Goal: Complete application form: Complete application form

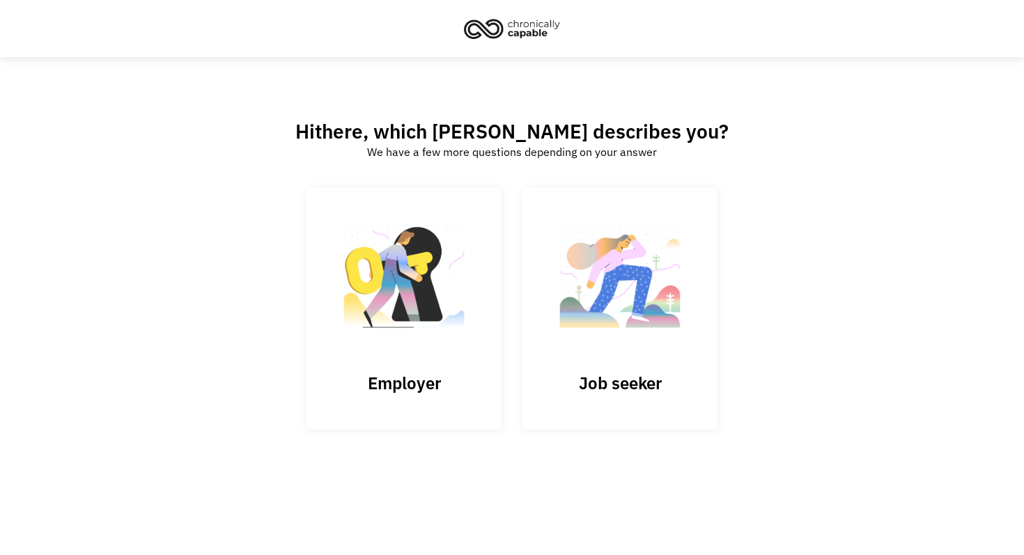
click at [593, 295] on img at bounding box center [619, 284] width 139 height 136
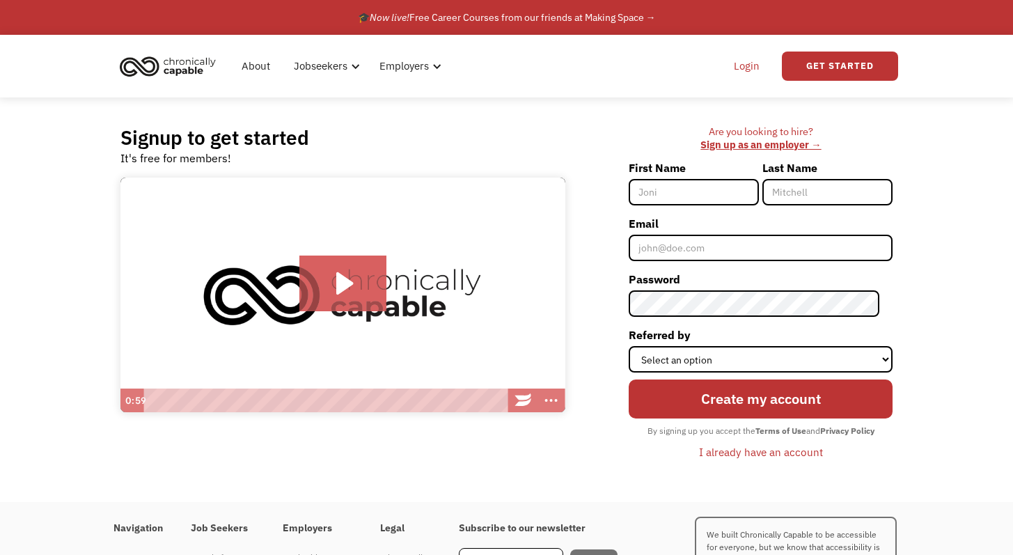
click at [759, 55] on link "Login" at bounding box center [747, 66] width 42 height 45
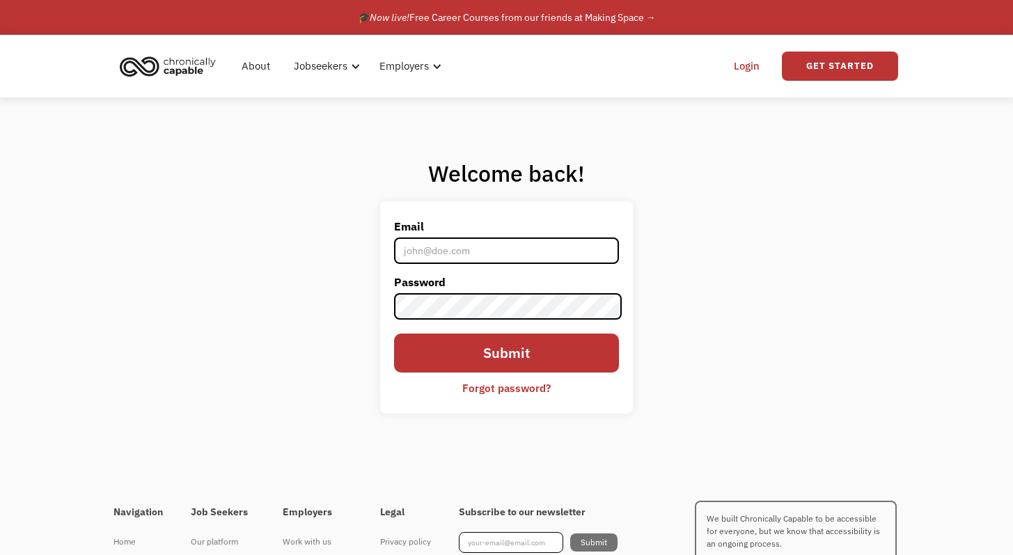
click at [499, 242] on input "Email" at bounding box center [507, 250] width 226 height 26
type input "Laurynelise5@gmail.com"
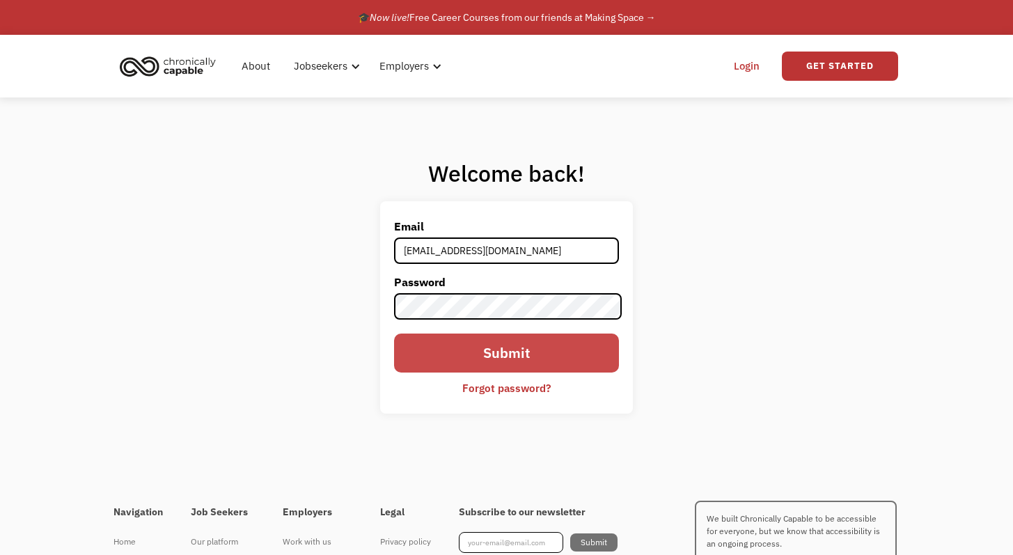
click at [560, 368] on input "Submit" at bounding box center [507, 353] width 226 height 39
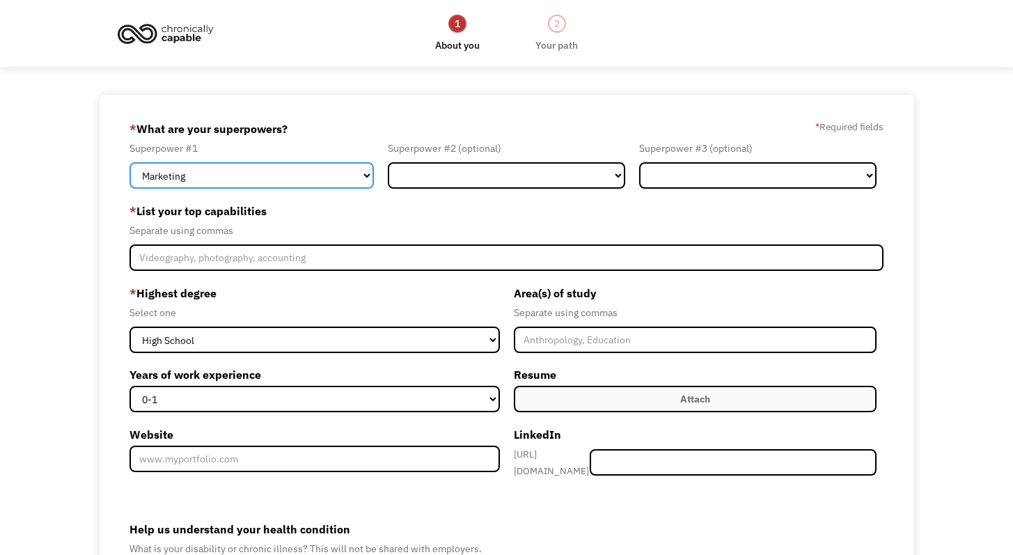
click at [329, 179] on select "Marketing Human Resources Finance Technology Operations Sales Industrial & Manu…" at bounding box center [252, 175] width 244 height 26
click at [351, 182] on select "Marketing Human Resources Finance Technology Operations Sales Industrial & Manu…" at bounding box center [252, 175] width 244 height 26
select select "Communications & Public Relations"
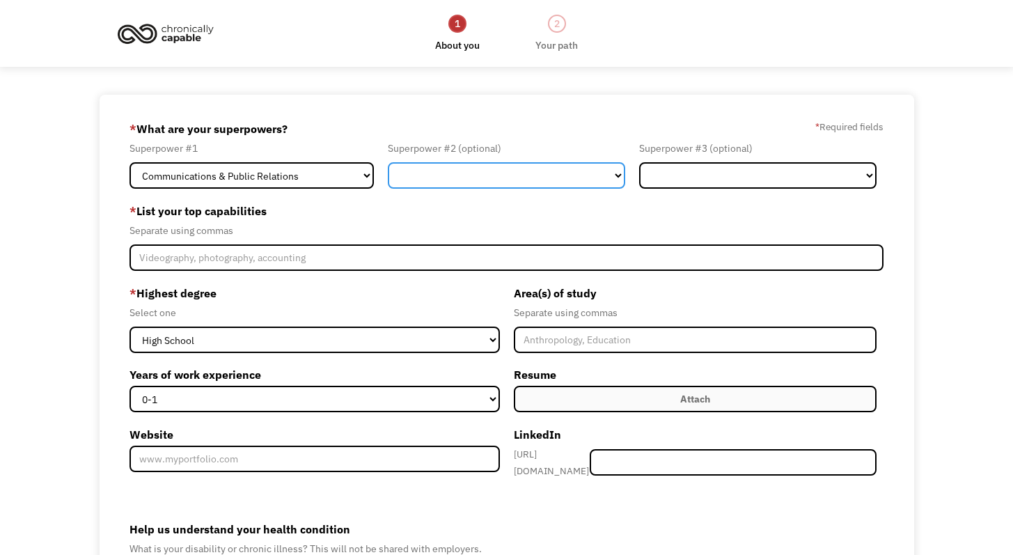
click at [476, 182] on select "Marketing Human Resources Finance Technology Operations Sales Industrial & Manu…" at bounding box center [506, 175] width 237 height 26
click at [419, 165] on select "Marketing Human Resources Finance Technology Operations Sales Industrial & Manu…" at bounding box center [506, 175] width 237 height 26
select select "Administration"
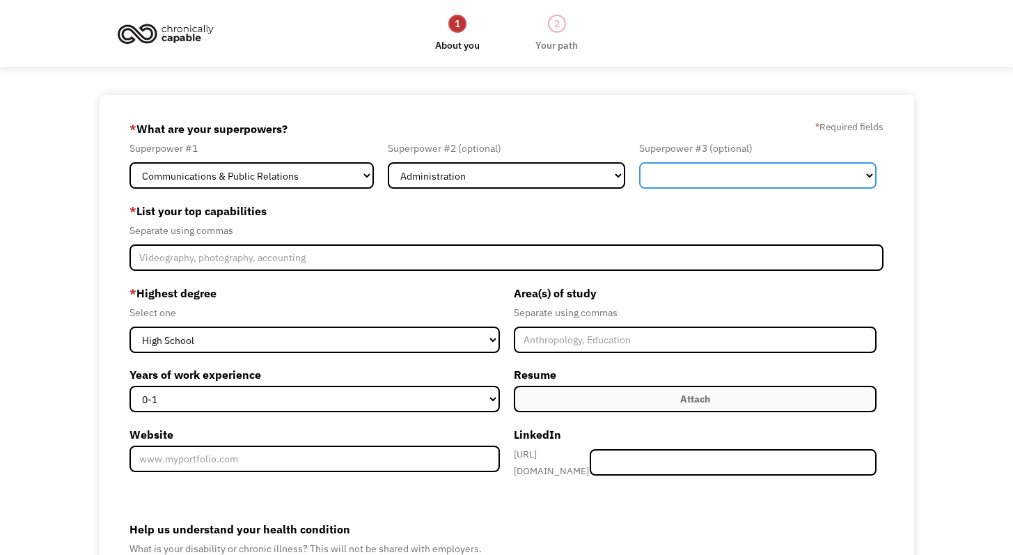
click at [729, 179] on select "Marketing Human Resources Finance Technology Operations Sales Industrial & Manu…" at bounding box center [757, 175] width 237 height 26
select select "Marketing"
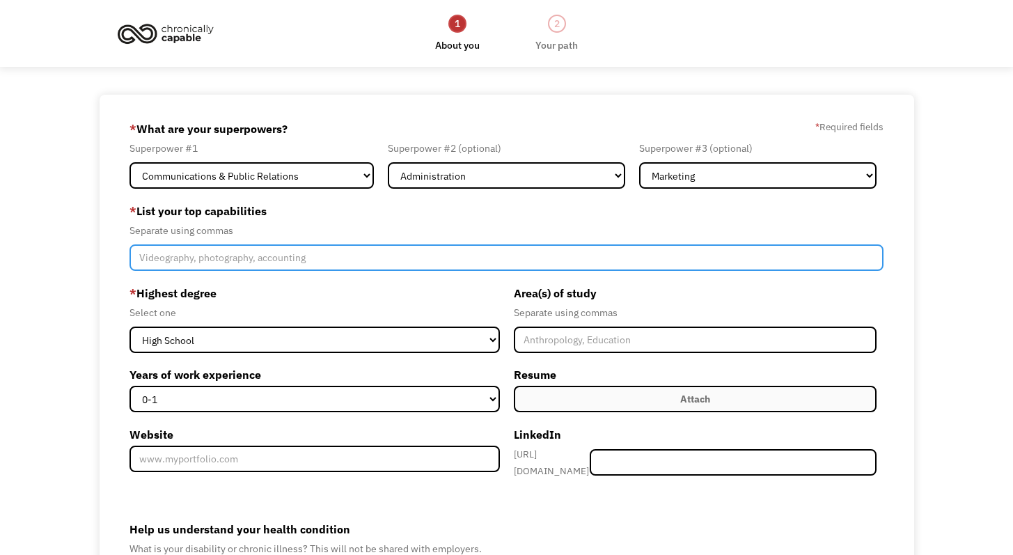
click at [260, 263] on input "Member-Create-Step1" at bounding box center [507, 257] width 754 height 26
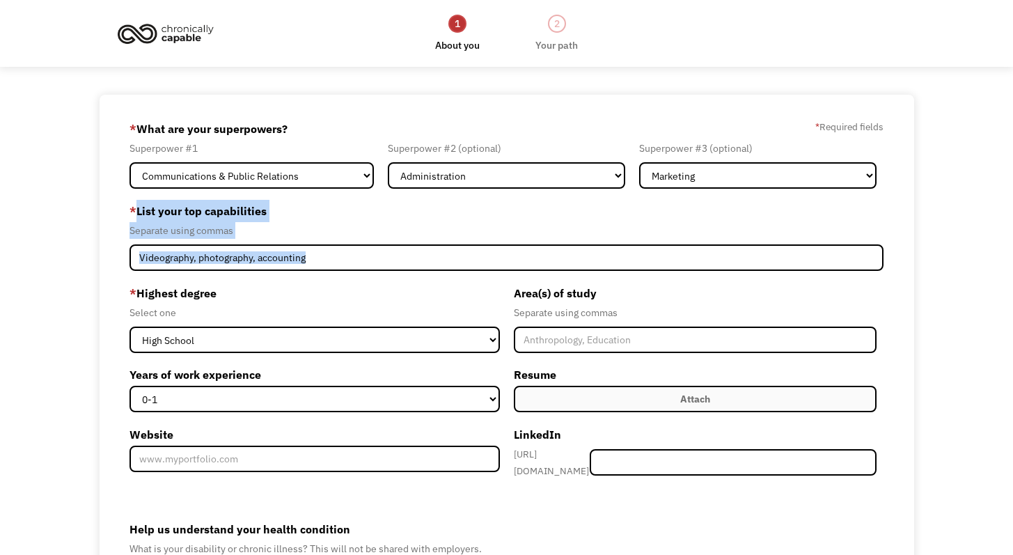
drag, startPoint x: 138, startPoint y: 209, endPoint x: 321, endPoint y: 274, distance: 194.5
click at [321, 274] on form "68c4b8238a99d4268e23a0f6 laurynelise5@gmail.com Lauryn Anderson Search Engine *…" at bounding box center [507, 404] width 754 height 572
copy div "List your top capabilities Separate using commas"
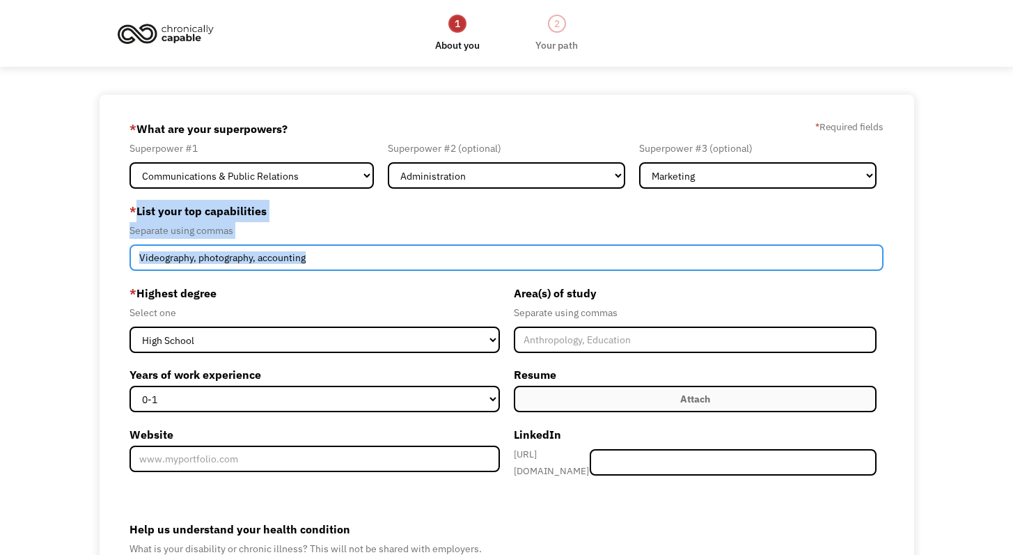
click at [326, 252] on input "Member-Create-Step1" at bounding box center [507, 257] width 754 height 26
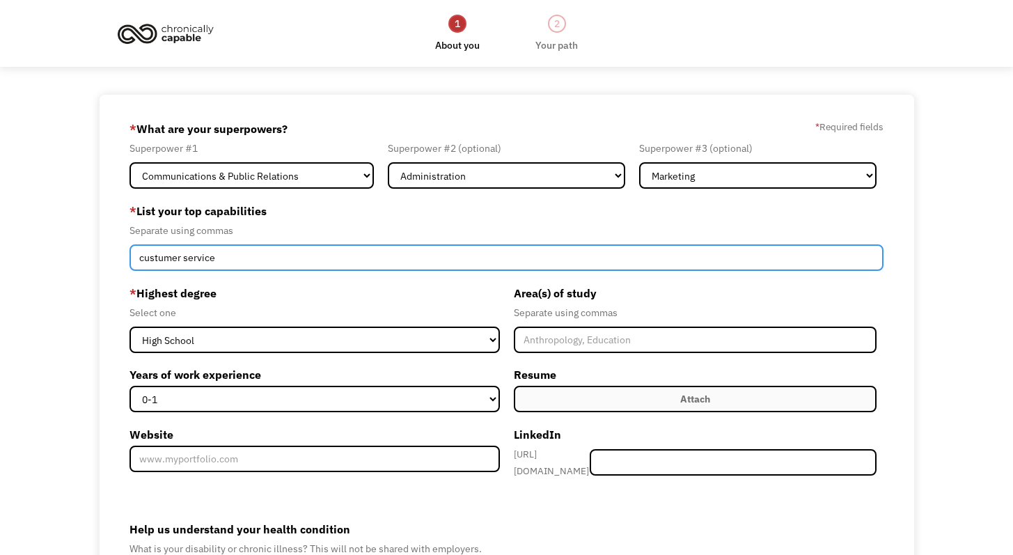
click at [155, 258] on input "custumer service" at bounding box center [507, 257] width 754 height 26
click at [219, 261] on input "custumer service" at bounding box center [507, 257] width 754 height 26
click at [159, 257] on input "custumer service" at bounding box center [507, 257] width 754 height 26
click at [205, 255] on input "custumer service" at bounding box center [507, 257] width 754 height 26
click at [173, 258] on input "custumer service" at bounding box center [507, 257] width 754 height 26
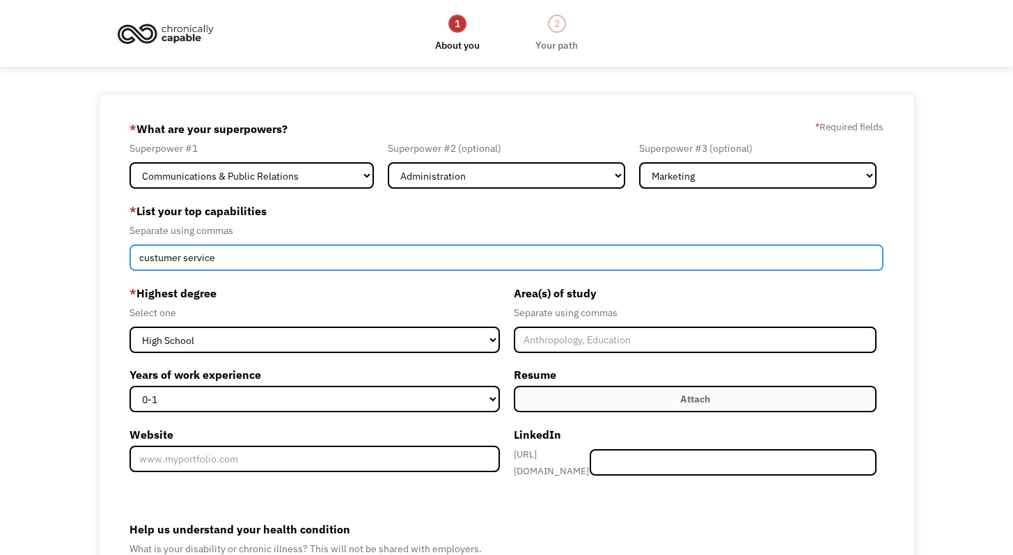
click at [173, 257] on input "custumer service" at bounding box center [507, 257] width 754 height 26
click at [177, 258] on input "custumer service" at bounding box center [507, 257] width 754 height 26
click at [145, 260] on input "customer service" at bounding box center [507, 257] width 754 height 26
click at [231, 263] on input "Customer service" at bounding box center [507, 257] width 754 height 26
click at [221, 258] on input "Customer service,Adminastration," at bounding box center [507, 257] width 754 height 26
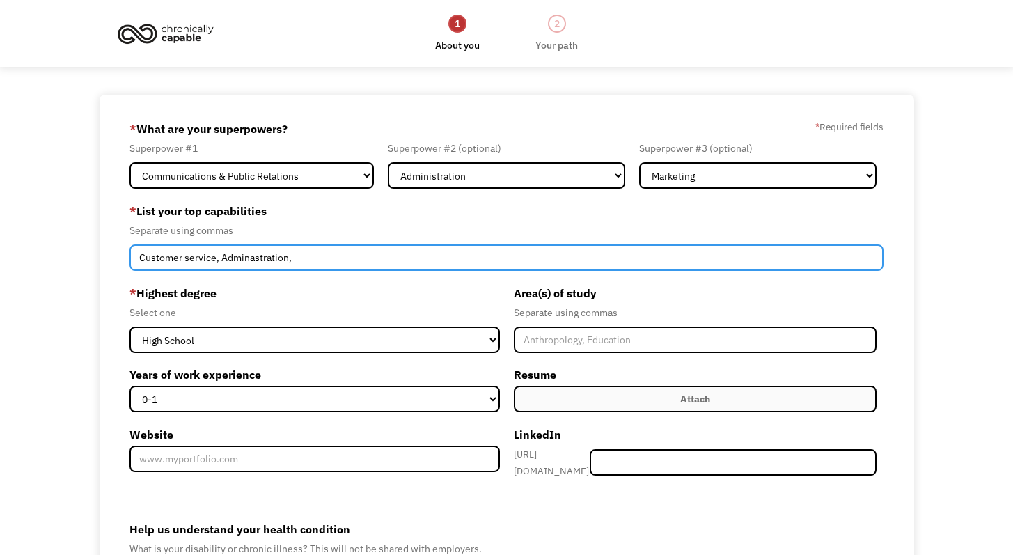
click at [391, 260] on input "Customer service, Adminastration," at bounding box center [507, 257] width 754 height 26
click at [326, 259] on input "Customer service, Adminastration, Digital marketing" at bounding box center [507, 257] width 754 height 26
click at [329, 258] on input "Customer service, Adminastration, Digital marketing" at bounding box center [507, 257] width 754 height 26
click at [380, 251] on input "Customer service, Adminastration, Digital Marketing" at bounding box center [507, 257] width 754 height 26
click at [243, 256] on input "Customer service, Adminastration, Digital Marketing, Presnation Design," at bounding box center [507, 257] width 754 height 26
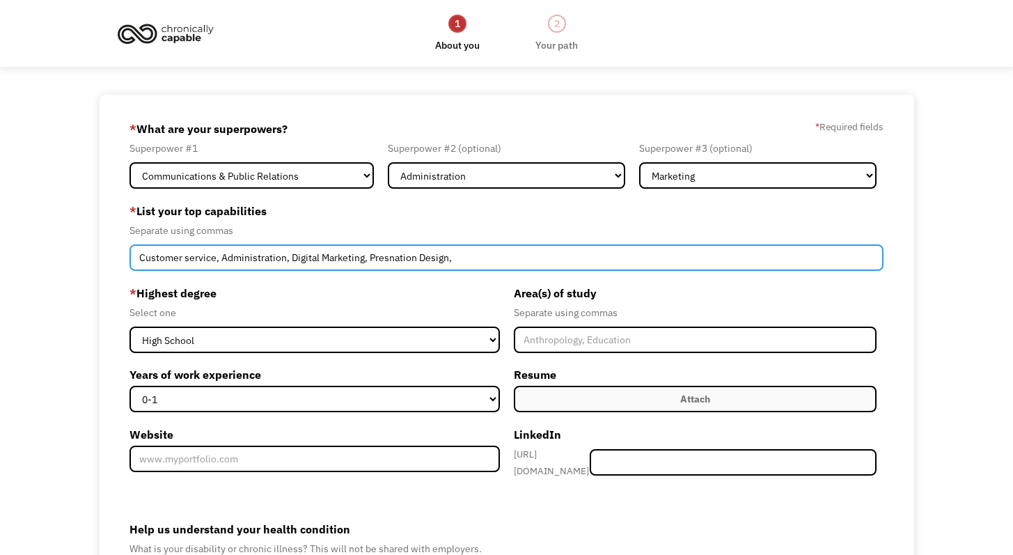
click at [427, 251] on input "Customer service, Administration, Digital Marketing, Presnation Design," at bounding box center [507, 257] width 754 height 26
drag, startPoint x: 388, startPoint y: 250, endPoint x: 382, endPoint y: 256, distance: 8.4
click at [382, 256] on input "Customer service, Administration, Digital Marketing, Presnation Design," at bounding box center [507, 257] width 754 height 26
click at [398, 257] on input "Customer service, Administration, Digital Marketing, Presnation Design," at bounding box center [507, 257] width 754 height 26
click at [416, 257] on input "Customer service, Administration, Digital Marketing, Presnation Design," at bounding box center [507, 257] width 754 height 26
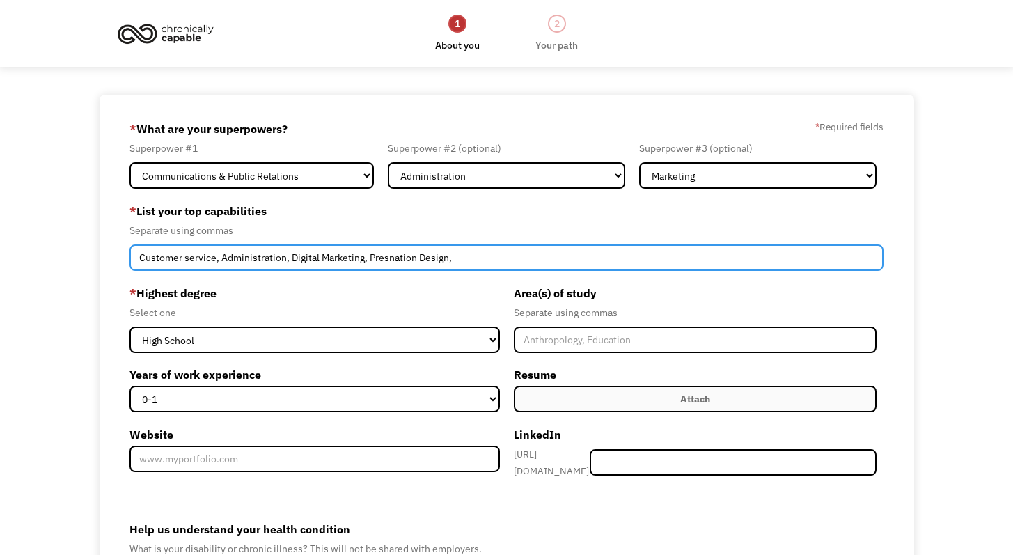
click at [443, 257] on input "Customer service, Administration, Digital Marketing, Presnation Design," at bounding box center [507, 257] width 754 height 26
click at [477, 258] on input "Customer service, Administration, Digital Marketing, Presnation Design," at bounding box center [507, 257] width 754 height 26
click at [416, 256] on input "Customer service, Administration, Digital Marketing, Presnation Design," at bounding box center [507, 257] width 754 height 26
click at [389, 258] on input "Customer service, Administration, Digital Marketing, Presnation Design," at bounding box center [507, 257] width 754 height 26
click at [397, 258] on input "Customer service, Administration, Digital Marketing, Presenation Design," at bounding box center [507, 257] width 754 height 26
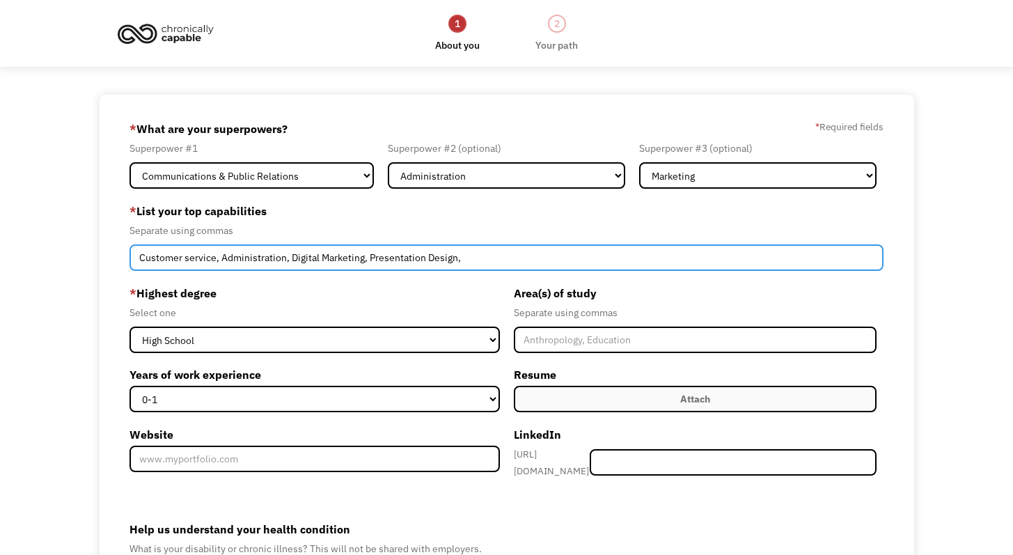
click at [139, 260] on input "Customer service, Administration, Digital Marketing, Presentation Design," at bounding box center [507, 257] width 754 height 26
click at [552, 266] on input "Communication, Customer service, Administration, Digital Marketing, Presentatio…" at bounding box center [507, 257] width 754 height 26
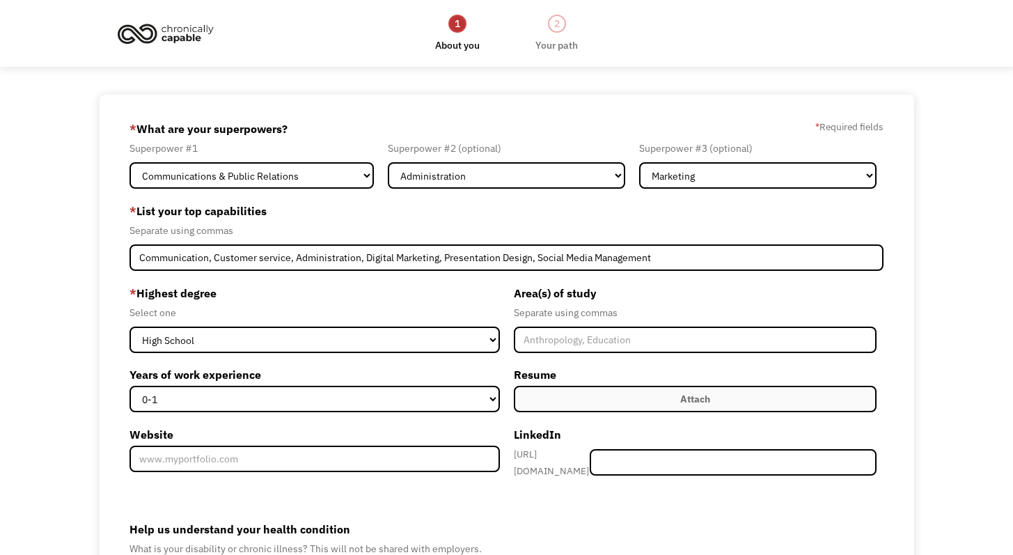
click at [490, 301] on label "* Highest degree" at bounding box center [315, 293] width 370 height 22
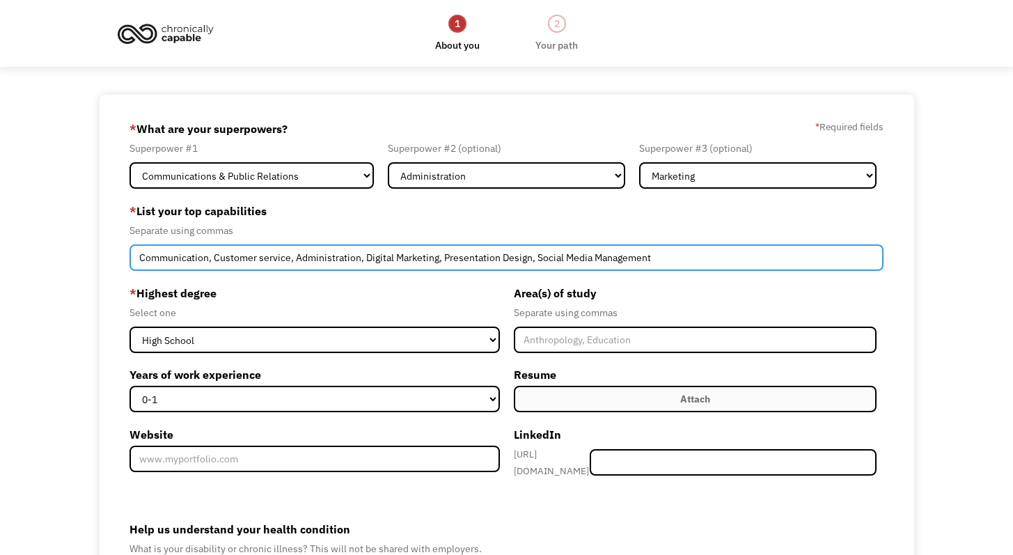
click at [264, 259] on input "Communication, Customer service, Administration, Digital Marketing, Presentatio…" at bounding box center [507, 257] width 754 height 26
type input "Communication, Customer Service, Administration, Digital Marketing, Presentatio…"
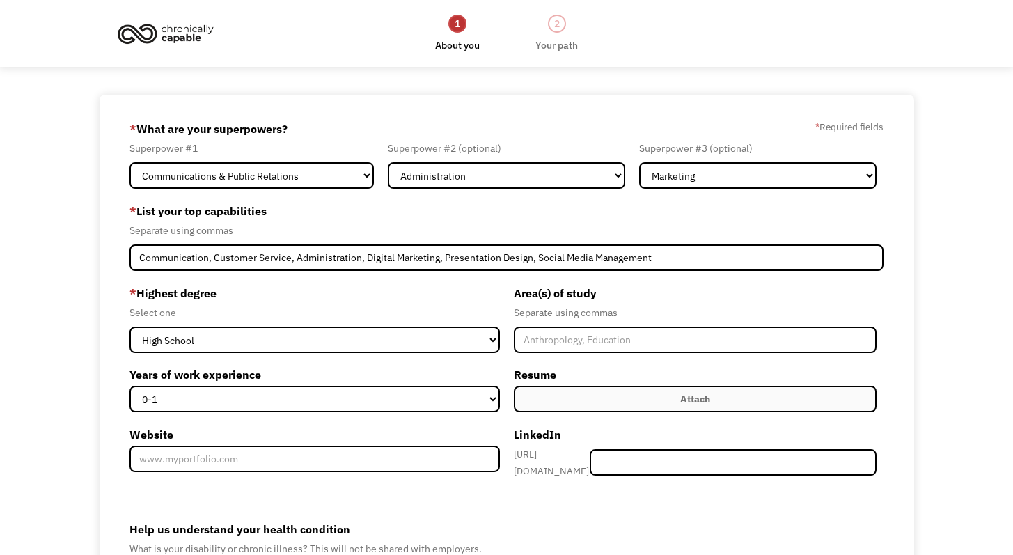
click at [435, 313] on div "Select one" at bounding box center [315, 312] width 370 height 17
click at [458, 341] on select "High School Associates Bachelors Master's PhD" at bounding box center [315, 340] width 370 height 26
click at [569, 341] on input "Member-Create-Step1" at bounding box center [695, 340] width 363 height 26
paste input "College coursework in Geoscience ("
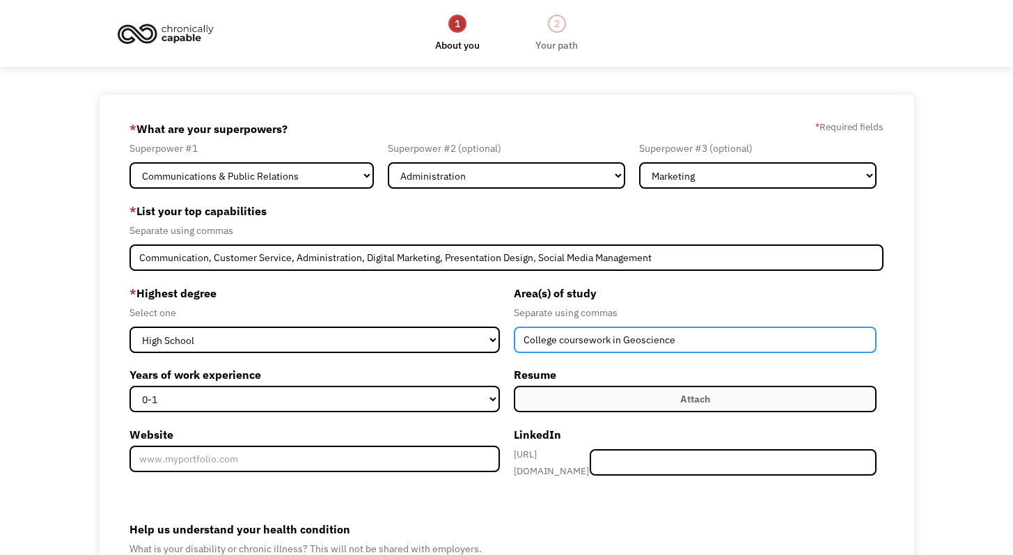
type input "College coursework in Geoscience"
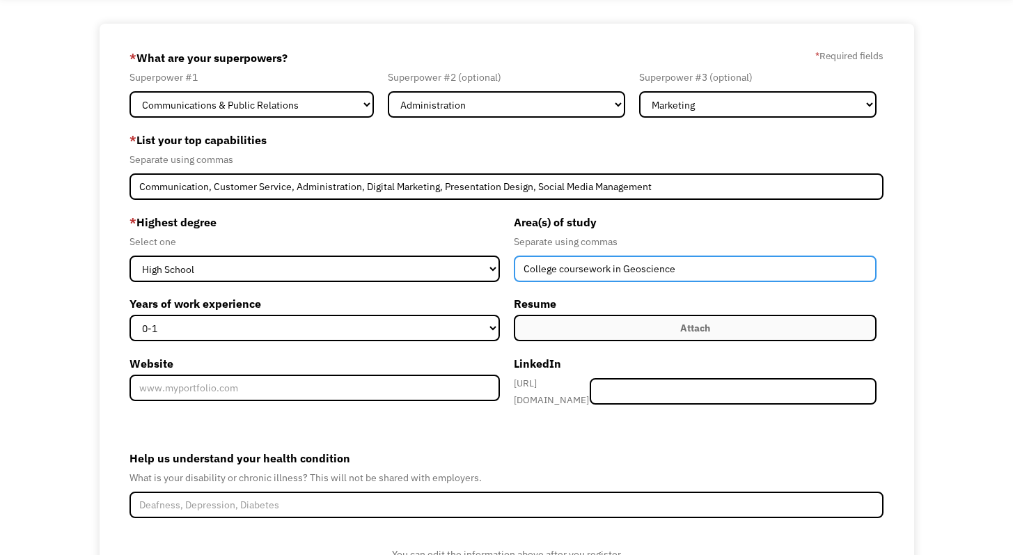
scroll to position [71, 0]
click at [304, 309] on label "Years of work experience" at bounding box center [315, 304] width 370 height 22
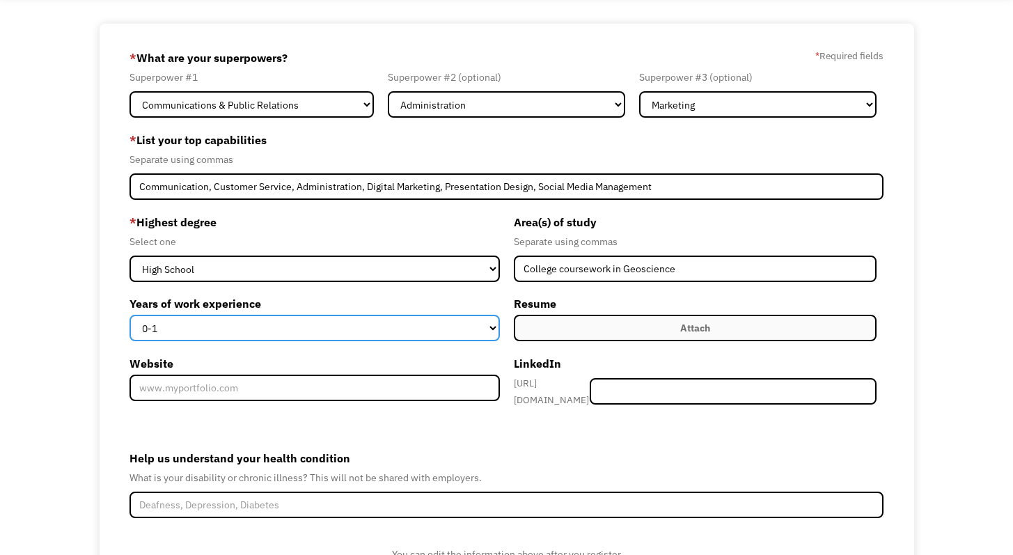
click at [304, 315] on select "0-1 2-4 5-10 11-15 15+" at bounding box center [315, 328] width 370 height 26
click at [297, 322] on select "0-1 2-4 5-10 11-15 15+" at bounding box center [315, 328] width 370 height 26
select select "5-10"
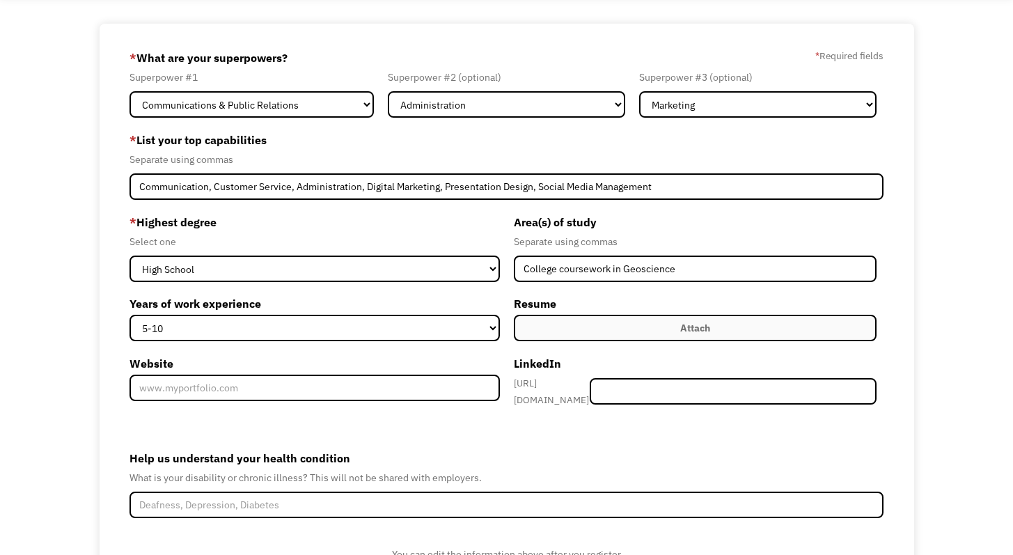
click at [352, 353] on label "Website" at bounding box center [315, 363] width 370 height 22
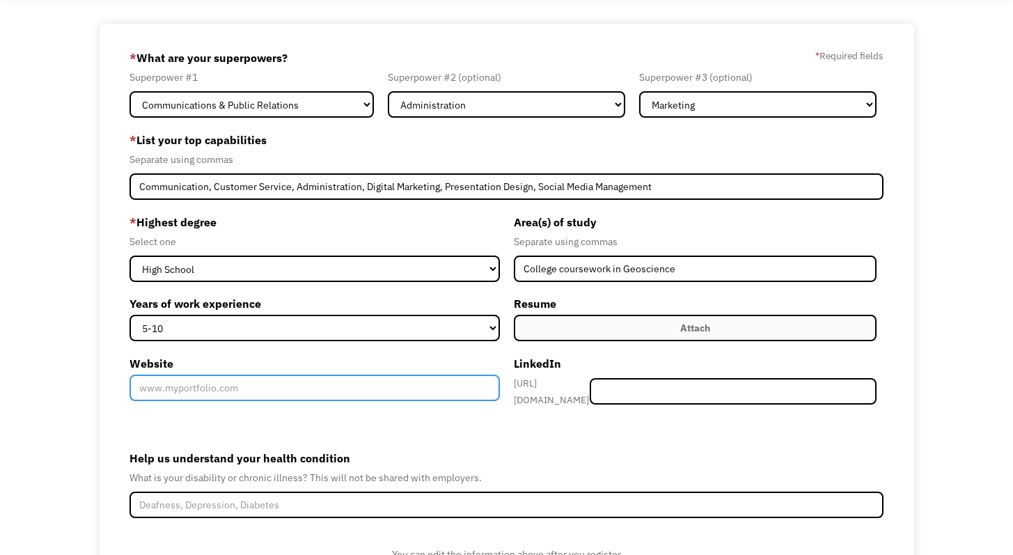
click at [352, 375] on input "Website" at bounding box center [315, 388] width 370 height 26
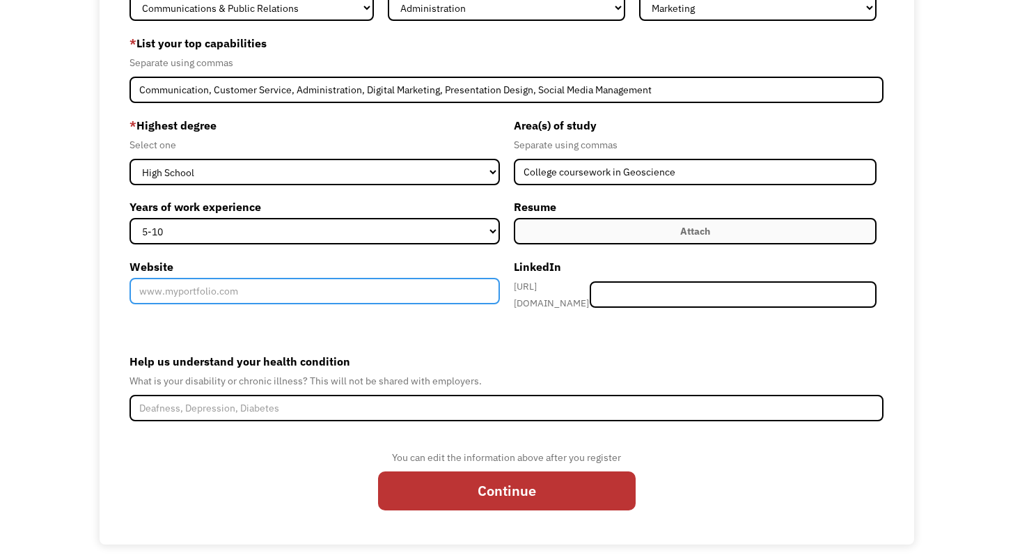
scroll to position [172, 0]
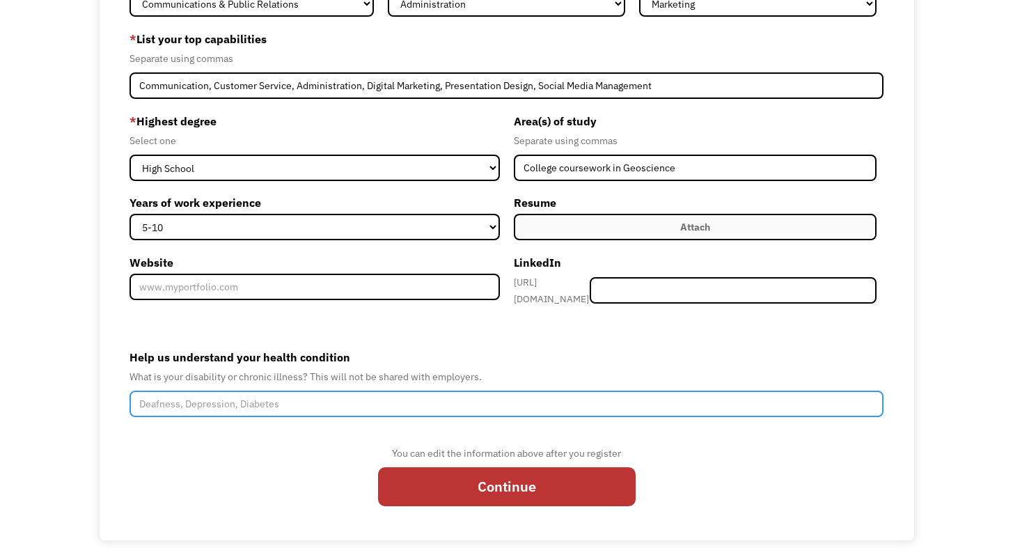
click at [215, 401] on input "Help us understand your health condition" at bounding box center [507, 404] width 754 height 26
type input "L"
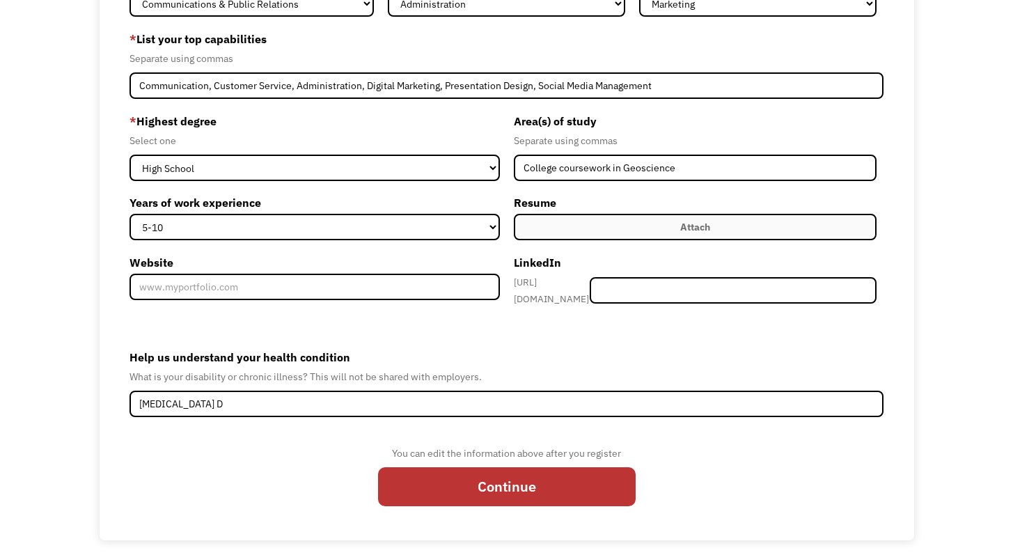
click at [242, 381] on div "Help us understand your health condition What is your disability or chronic ill…" at bounding box center [507, 381] width 754 height 71
click at [248, 377] on div "Help us understand your health condition What is your disability or chronic ill…" at bounding box center [507, 381] width 754 height 71
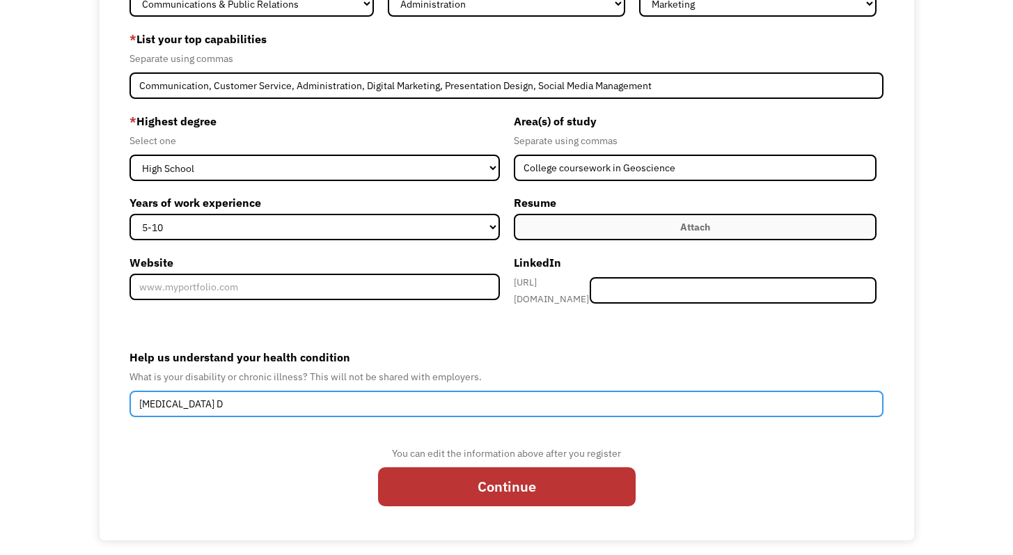
click at [237, 396] on input "Autoimmune D" at bounding box center [507, 404] width 754 height 26
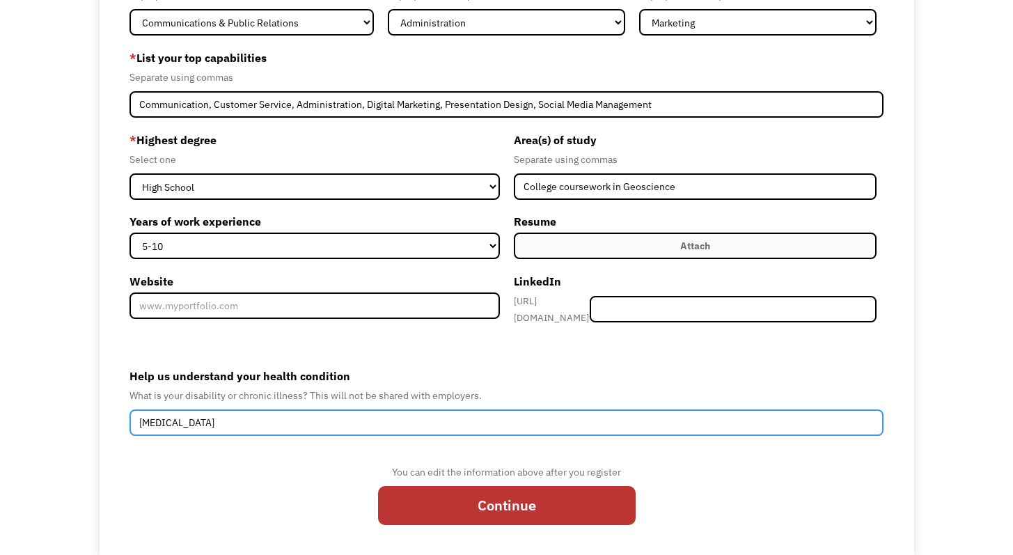
scroll to position [152, 0]
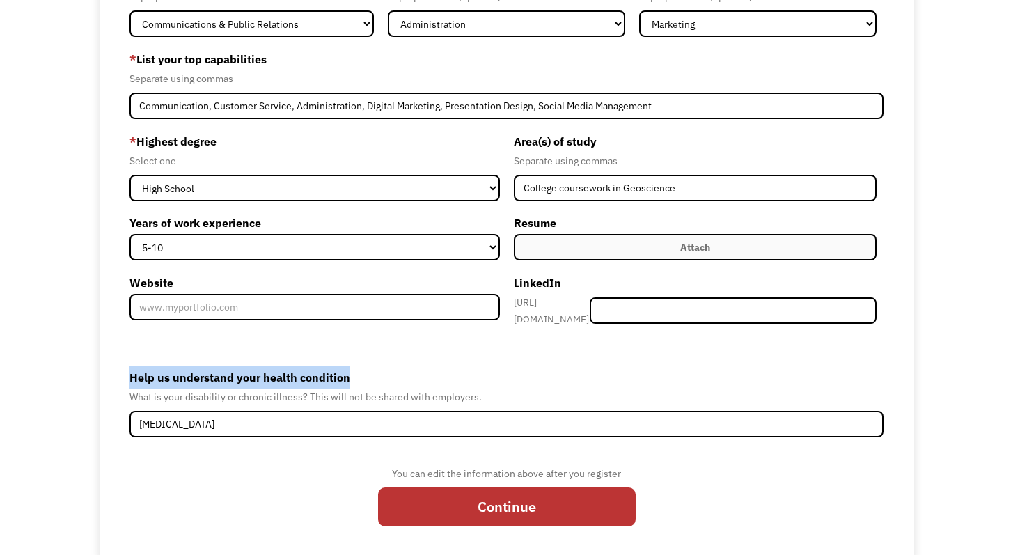
drag, startPoint x: 147, startPoint y: 367, endPoint x: 348, endPoint y: 373, distance: 201.4
click at [348, 373] on div "68c4b8238a99d4268e23a0f6 laurynelise5@gmail.com Lauryn Anderson Search Engine *…" at bounding box center [507, 252] width 815 height 618
copy label "Help us understand your health condition"
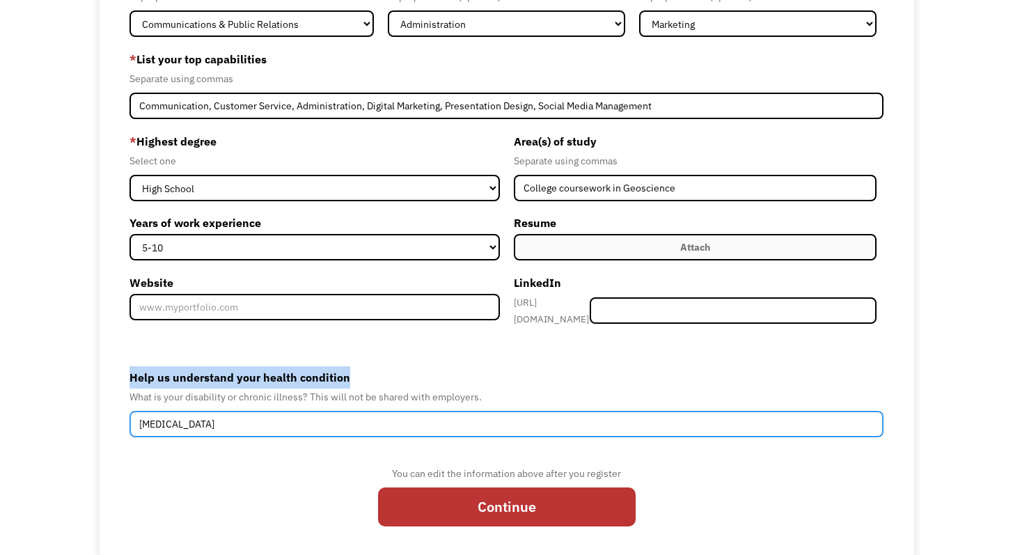
click at [258, 423] on input "Autoimmune" at bounding box center [507, 424] width 754 height 26
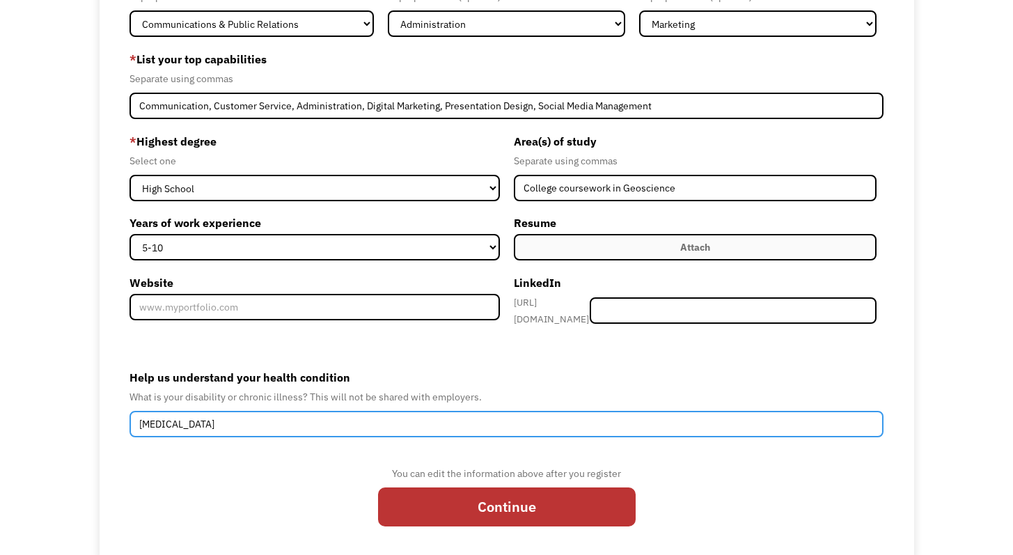
paste input "autoimmune condition"
click at [254, 417] on input "Autoimmuneautoimmune condition" at bounding box center [507, 424] width 754 height 26
click at [291, 411] on input "Autoimmune Condition" at bounding box center [507, 424] width 754 height 26
click at [311, 411] on input "Autoimmune Condition" at bounding box center [507, 424] width 754 height 26
type input "Autoimmune Condition"
